Goal: Task Accomplishment & Management: Manage account settings

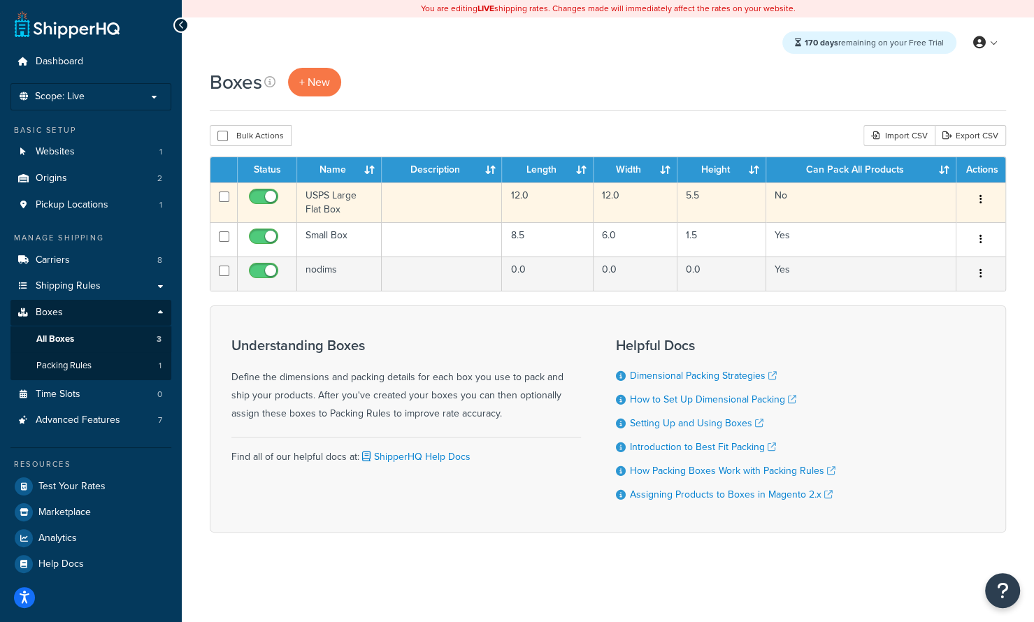
click at [336, 204] on td "USPS Large Flat Box" at bounding box center [339, 203] width 85 height 40
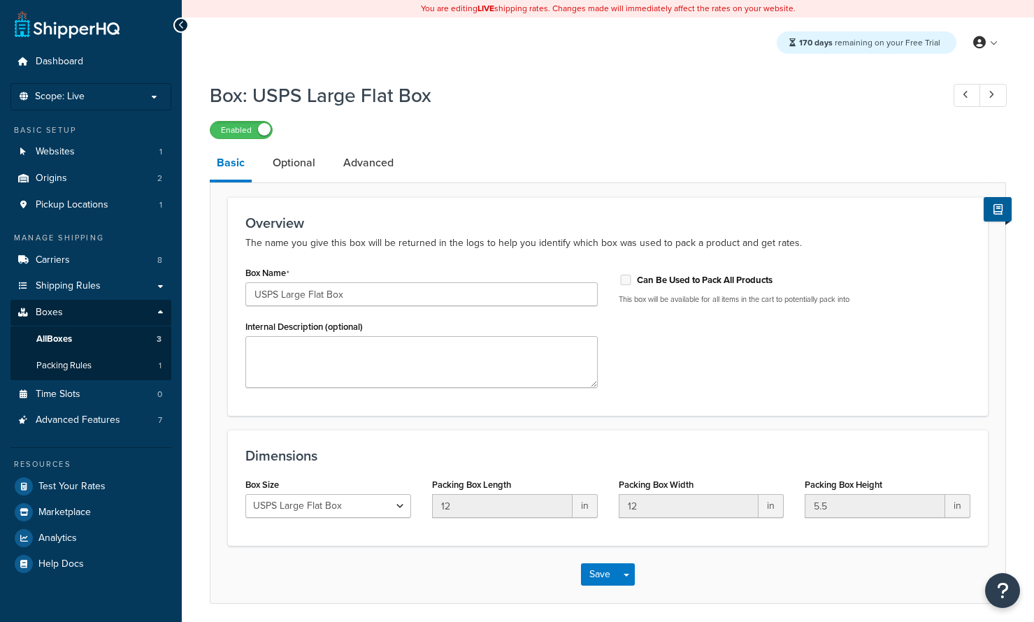
select select "usps_large"
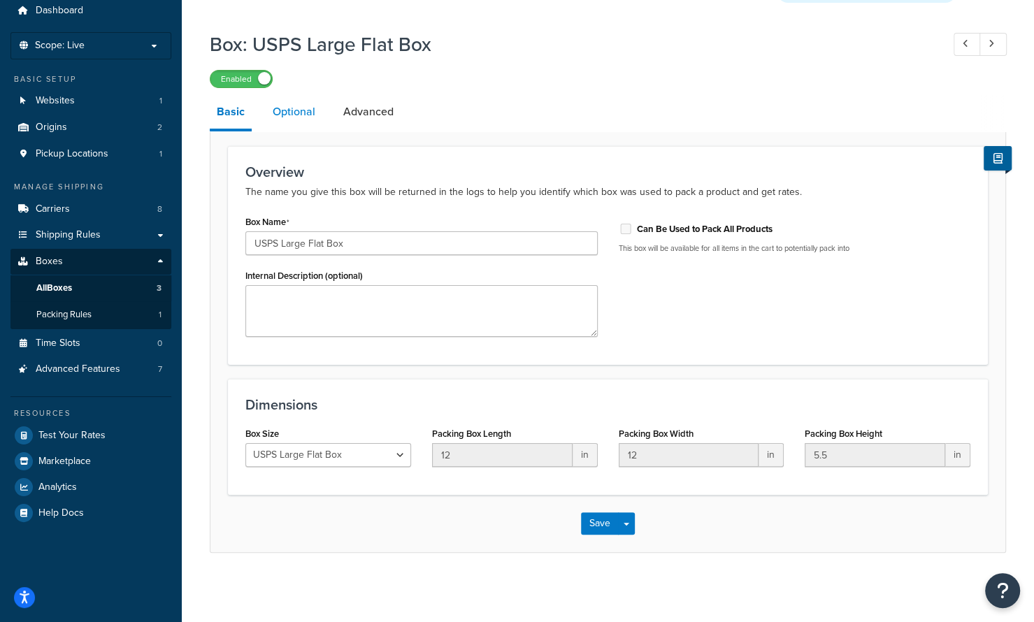
click at [291, 113] on link "Optional" at bounding box center [294, 112] width 57 height 34
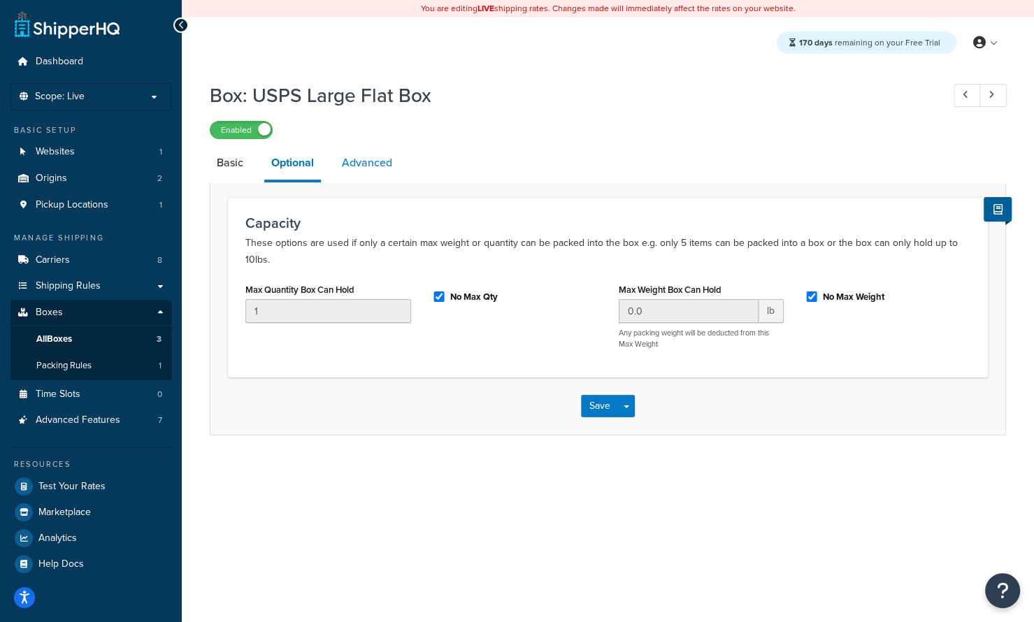
click at [371, 165] on link "Advanced" at bounding box center [367, 163] width 64 height 34
